Goal: Task Accomplishment & Management: Manage account settings

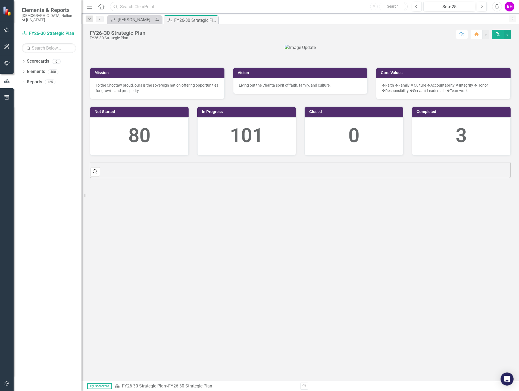
click at [147, 5] on input "text" at bounding box center [259, 7] width 298 height 10
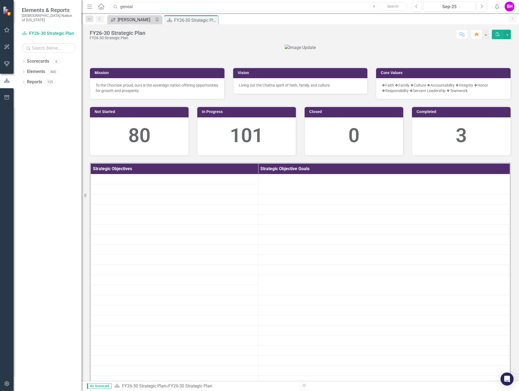
type input "geneal"
click at [140, 18] on div "[PERSON_NAME]" at bounding box center [136, 19] width 36 height 7
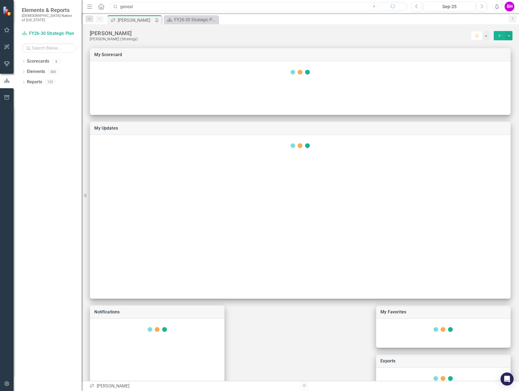
click at [137, 7] on input "geneal" at bounding box center [259, 7] width 298 height 10
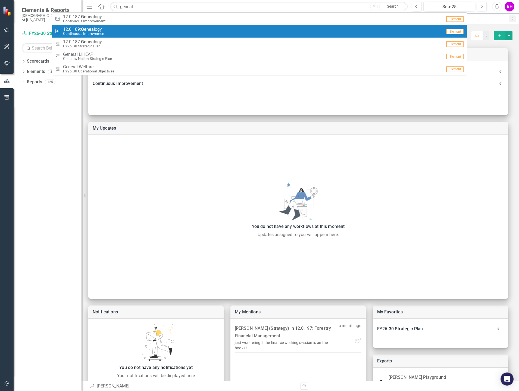
click at [108, 32] on div "Measure 12.0.189: Geneal ogy Continuous Improvement" at bounding box center [249, 31] width 388 height 9
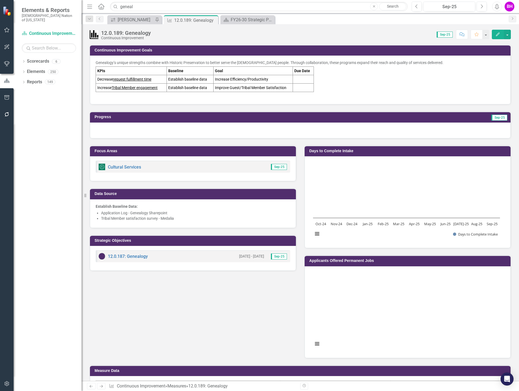
click at [150, 81] on u "request fulfillment time" at bounding box center [132, 79] width 39 height 4
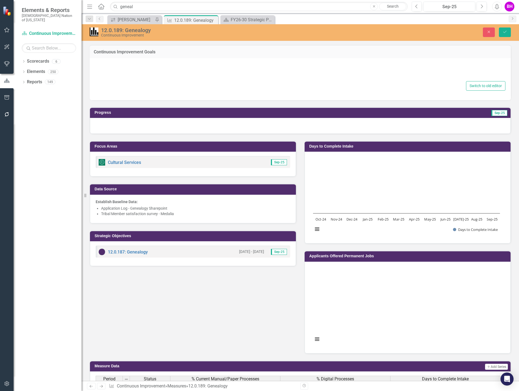
type textarea "<p>Genealogy’s unique strengths combine with Historic Preservation to better se…"
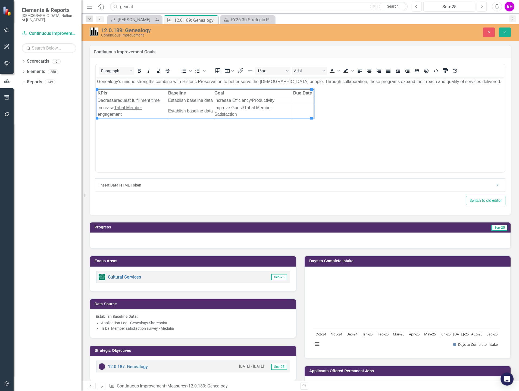
click at [151, 98] on u "request fulfillment time" at bounding box center [138, 100] width 44 height 5
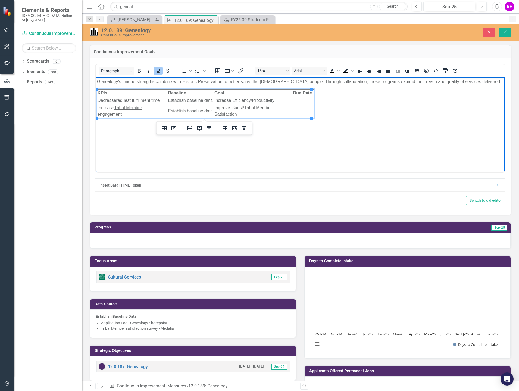
drag, startPoint x: 119, startPoint y: 100, endPoint x: 161, endPoint y: 101, distance: 41.9
click at [161, 101] on td "Decrease request fulfillment time" at bounding box center [132, 100] width 71 height 7
drag, startPoint x: 162, startPoint y: 101, endPoint x: 117, endPoint y: 102, distance: 44.6
click at [117, 102] on td "Decrease request fulfillment time" at bounding box center [132, 100] width 71 height 7
paste body "Rich Text Area. Press ALT-0 for help."
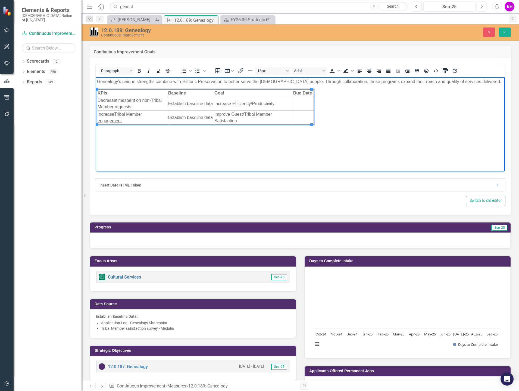
click at [197, 106] on td "Establish baseline data" at bounding box center [191, 104] width 46 height 14
drag, startPoint x: 170, startPoint y: 103, endPoint x: 212, endPoint y: 104, distance: 42.2
click at [212, 103] on html "Genealogy’s unique strengths combine with Historic Preservation to better serve…" at bounding box center [301, 118] width 410 height 82
drag, startPoint x: 210, startPoint y: 103, endPoint x: 168, endPoint y: 104, distance: 42.7
click at [168, 104] on html "Genealogy’s unique strengths combine with Historic Preservation to better serve…" at bounding box center [301, 118] width 410 height 82
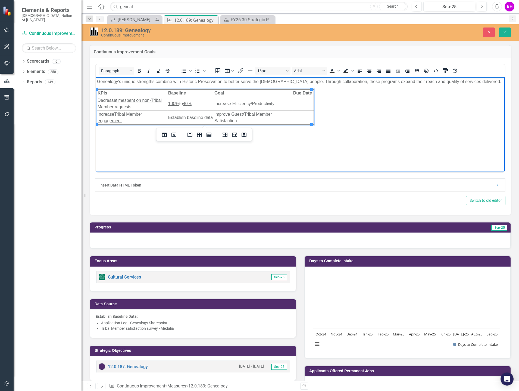
click at [257, 106] on td "Increase Efficiency/Productivity" at bounding box center [253, 104] width 79 height 14
click at [271, 112] on td "Improve Guest/Tribal Member Satisfaction" at bounding box center [253, 117] width 79 height 14
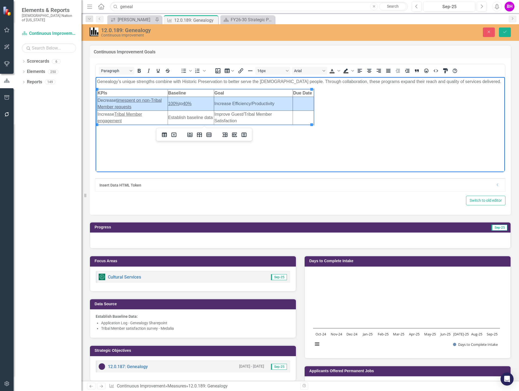
drag, startPoint x: 112, startPoint y: 103, endPoint x: 301, endPoint y: 98, distance: 188.8
click at [301, 98] on tr "Decrease time spent on non-Tribal Member requests 100% to 40 % Increase Efficie…" at bounding box center [205, 104] width 217 height 14
click at [197, 135] on icon "Insert row after" at bounding box center [199, 134] width 5 height 5
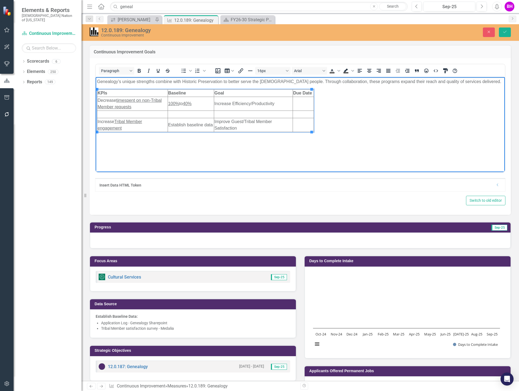
click at [148, 114] on td "Rich Text Area. Press ALT-0 for help." at bounding box center [132, 113] width 71 height 7
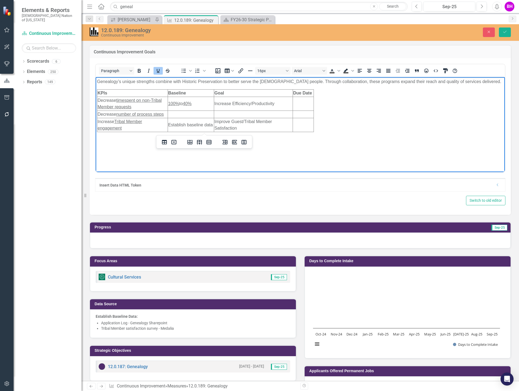
click at [397, 139] on body "Genealogy’s unique strengths combine with Historic Preservation to better serve…" at bounding box center [301, 118] width 410 height 82
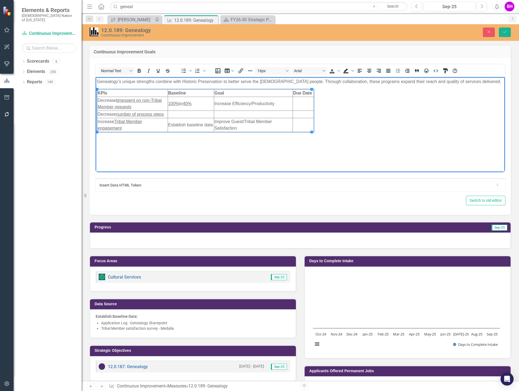
click at [176, 113] on td "Rich Text Area. Press ALT-0 for help." at bounding box center [191, 113] width 46 height 7
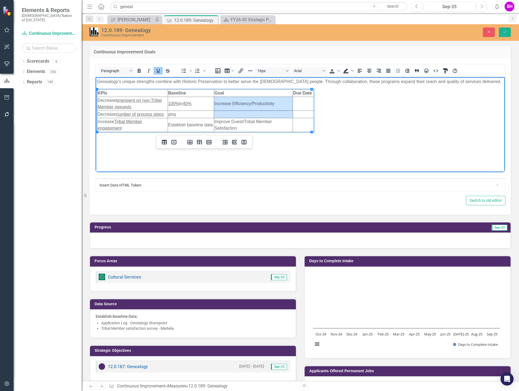
drag, startPoint x: 277, startPoint y: 105, endPoint x: 274, endPoint y: 110, distance: 5.5
click at [277, 112] on tbody "KPIs Baseline Goal Due Date Decrease time spent on non-Tribal Member requests 1…" at bounding box center [205, 110] width 217 height 42
click at [272, 104] on td "Increase Efficiency/Productivity" at bounding box center [253, 104] width 79 height 14
drag, startPoint x: 274, startPoint y: 103, endPoint x: 212, endPoint y: 102, distance: 62.3
click at [212, 102] on html "Genealogy’s unique strengths combine with Historic Preservation to better serve…" at bounding box center [301, 118] width 410 height 82
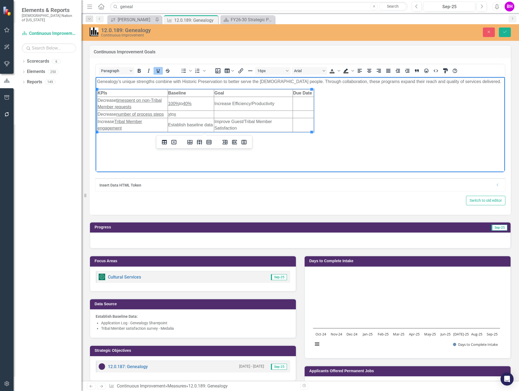
copy tr "Increase Efficiency/Productivity"
click at [241, 114] on td "Rich Text Area. Press ALT-0 for help." at bounding box center [253, 113] width 79 height 7
drag, startPoint x: 126, startPoint y: 129, endPoint x: 98, endPoint y: 123, distance: 28.1
click at [98, 123] on td "Increase Tribal Member engagement" at bounding box center [132, 125] width 71 height 14
click at [188, 127] on td "Establish baseline data" at bounding box center [191, 125] width 46 height 14
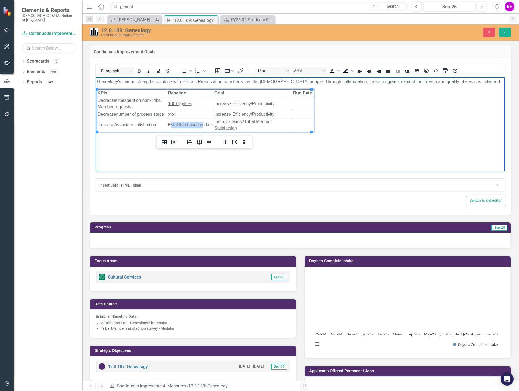
drag, startPoint x: 169, startPoint y: 124, endPoint x: 203, endPoint y: 125, distance: 34.3
click at [203, 124] on td "Establish baseline data" at bounding box center [191, 125] width 46 height 14
click at [210, 125] on td "Establish baseline data" at bounding box center [191, 125] width 46 height 14
drag, startPoint x: 211, startPoint y: 125, endPoint x: 167, endPoint y: 125, distance: 44.3
click at [167, 125] on html "Genealogy’s unique strengths combine with Historic Preservation to better serve…" at bounding box center [301, 118] width 410 height 82
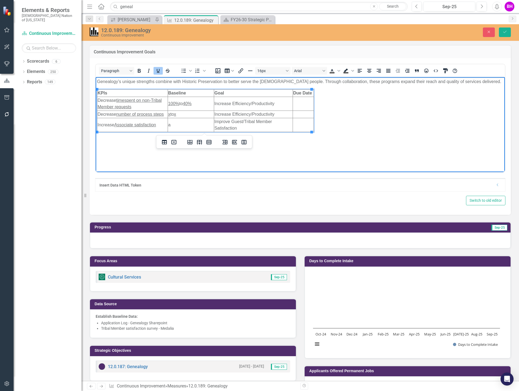
click at [185, 124] on td "a" at bounding box center [191, 125] width 46 height 14
drag, startPoint x: 231, startPoint y: 123, endPoint x: 273, endPoint y: 122, distance: 41.3
click at [273, 122] on td "Improve Guest/Tribal Member Satisfaction" at bounding box center [253, 125] width 79 height 14
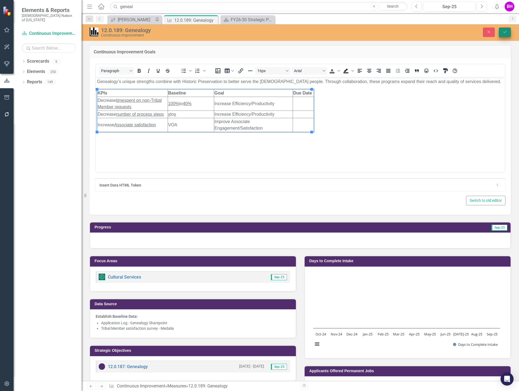
click at [504, 33] on icon "Save" at bounding box center [505, 32] width 5 height 4
